Goal: Contribute content

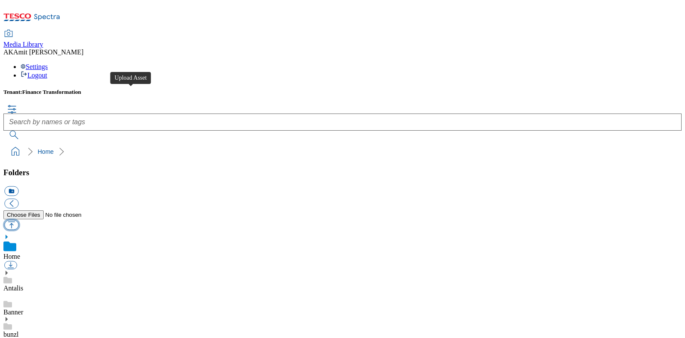
click at [18, 219] on button "button" at bounding box center [11, 224] width 14 height 10
type input "C:\fakepath\209000122001.jpg"
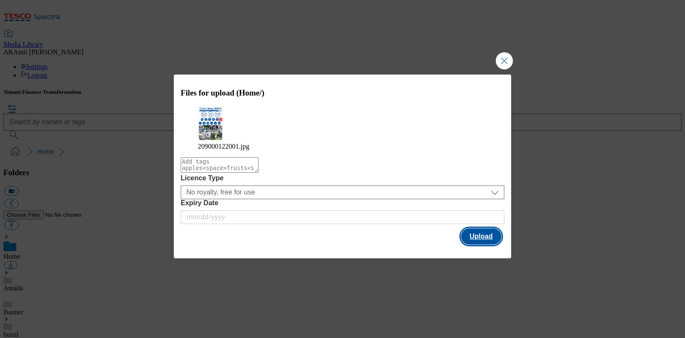
click at [481, 237] on button "Upload" at bounding box center [481, 236] width 40 height 16
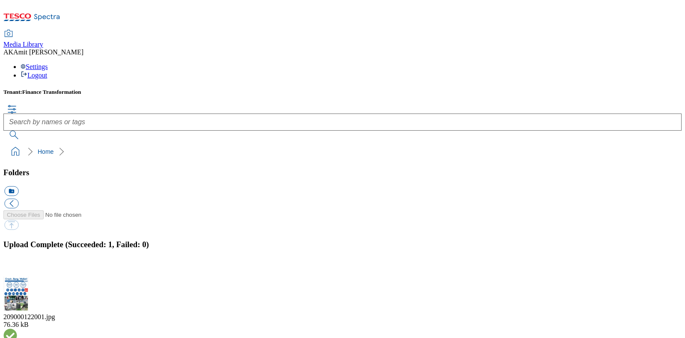
click at [17, 267] on button "button" at bounding box center [10, 271] width 13 height 8
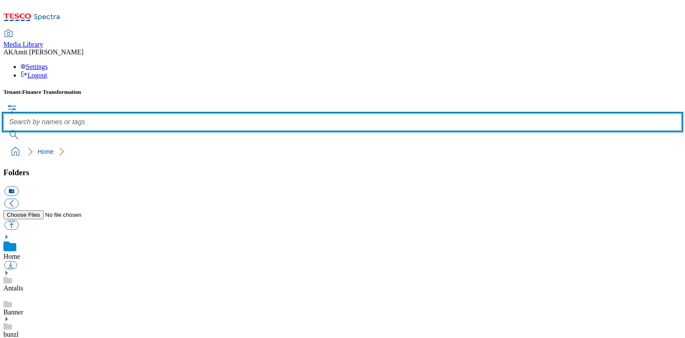
click at [298, 113] on input "text" at bounding box center [342, 121] width 678 height 17
paste input "209000122001"
type input "209000122001"
click at [3, 130] on button "submit" at bounding box center [14, 134] width 22 height 9
